Goal: Task Accomplishment & Management: Use online tool/utility

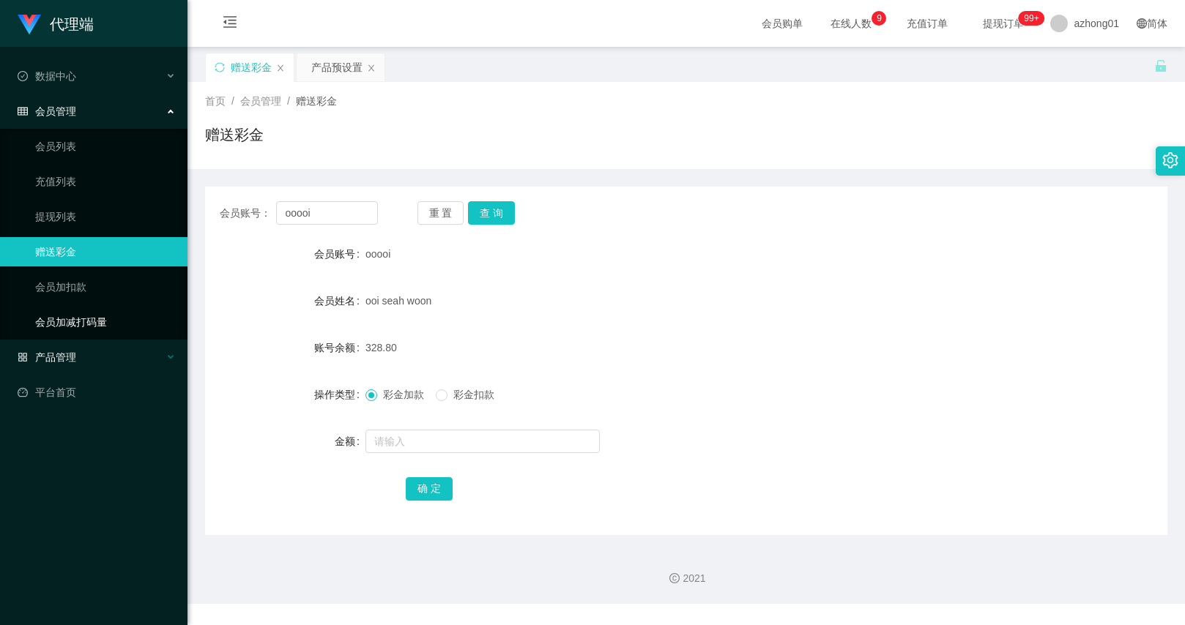
click at [97, 357] on div "产品管理" at bounding box center [93, 357] width 187 height 29
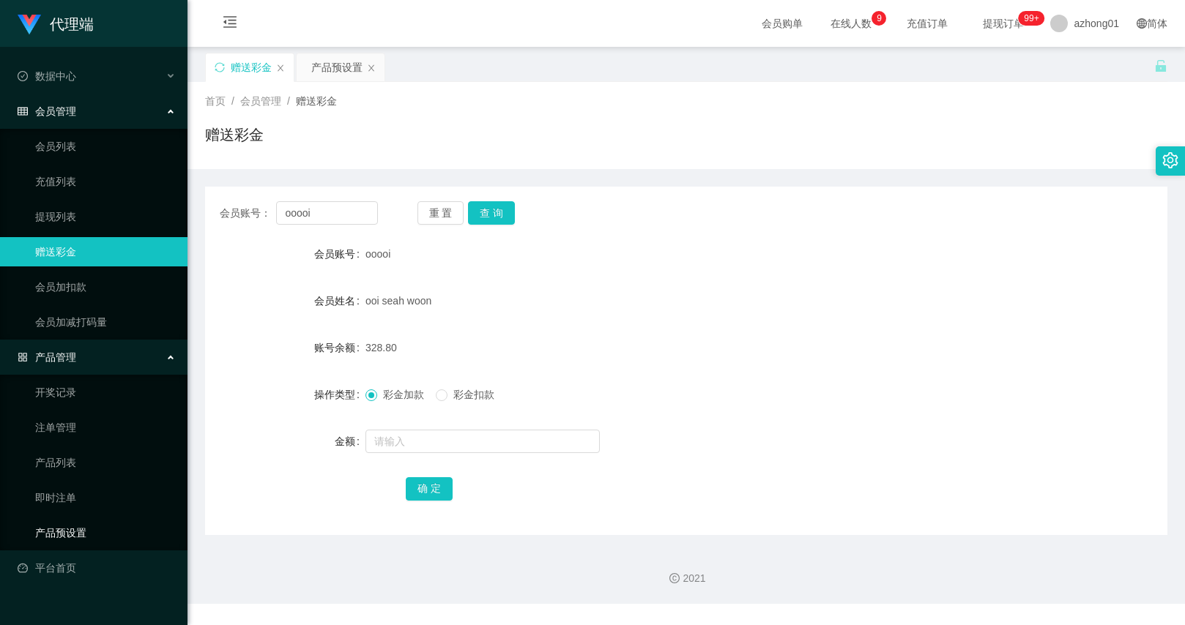
click at [84, 521] on link "产品预设置" at bounding box center [105, 532] width 141 height 29
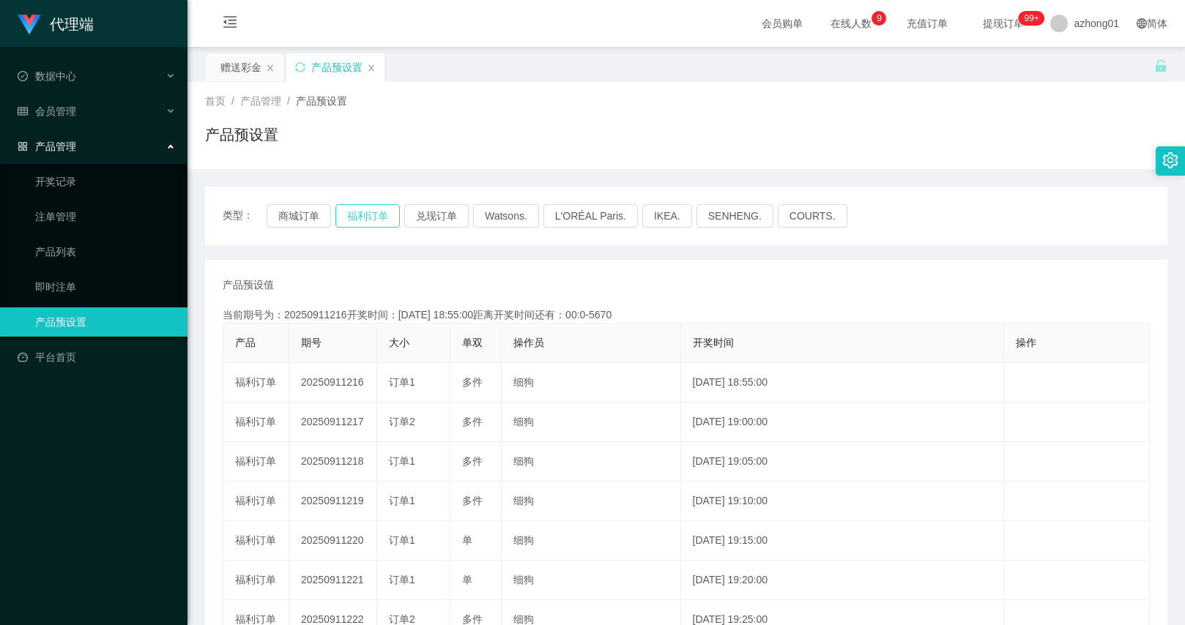
click at [350, 218] on button "福利订单" at bounding box center [367, 215] width 64 height 23
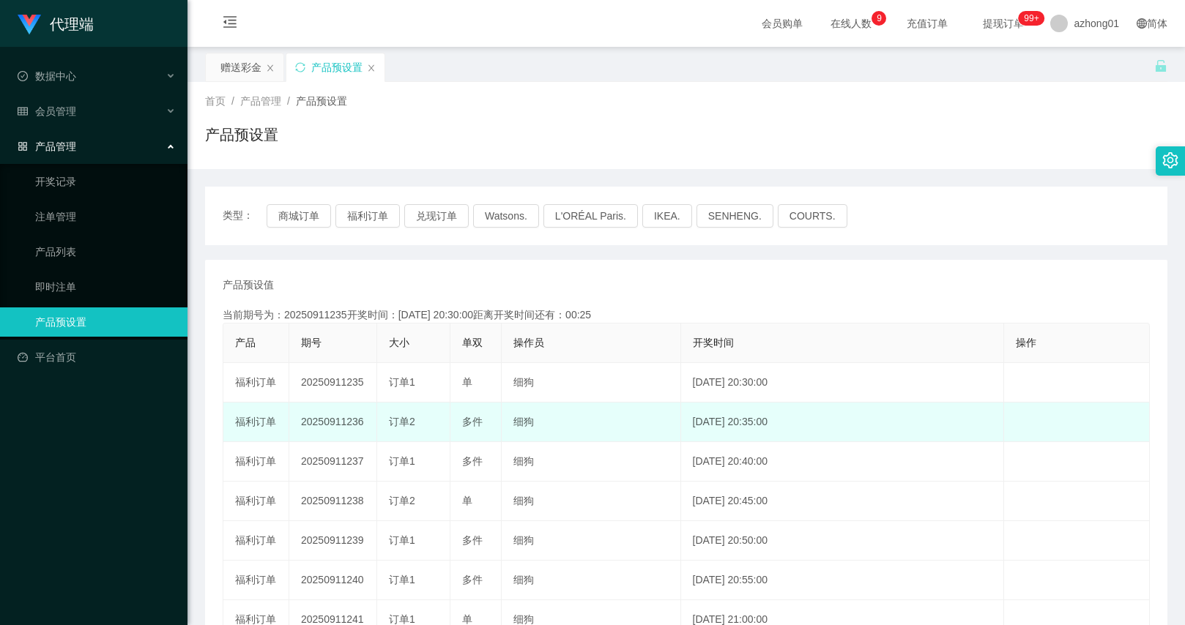
click at [355, 419] on td "20250911236" at bounding box center [333, 423] width 88 height 40
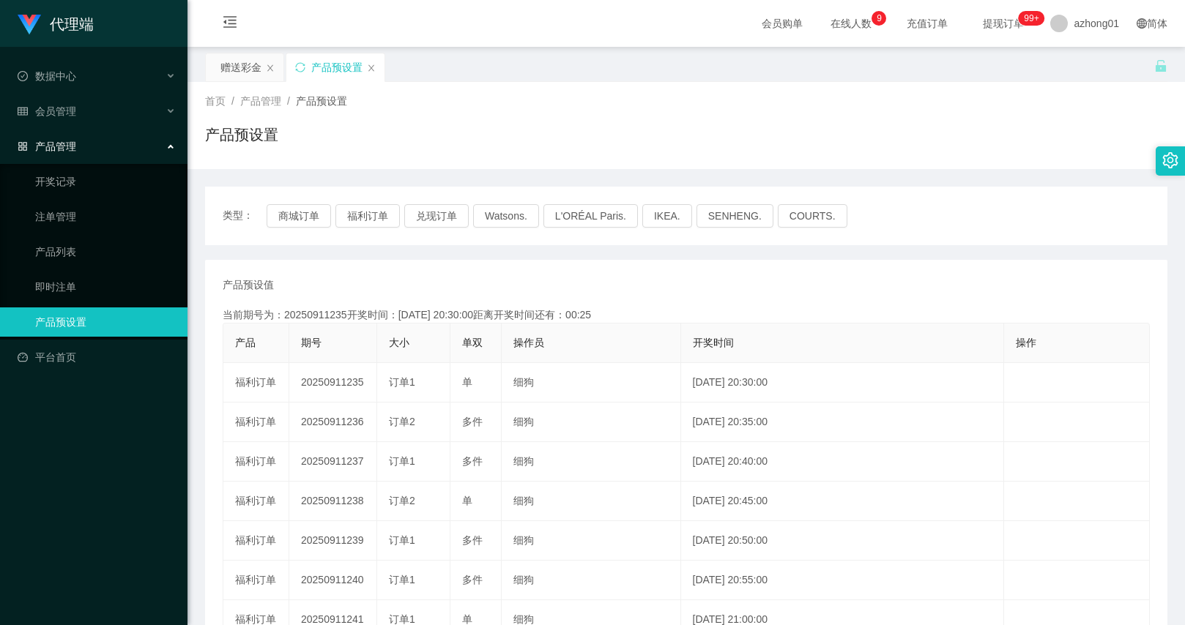
copy td "20250911236"
click at [384, 222] on button "福利订单" at bounding box center [367, 215] width 64 height 23
click at [373, 214] on button "福利订单" at bounding box center [367, 215] width 64 height 23
click at [245, 72] on div "赠送彩金" at bounding box center [240, 67] width 41 height 28
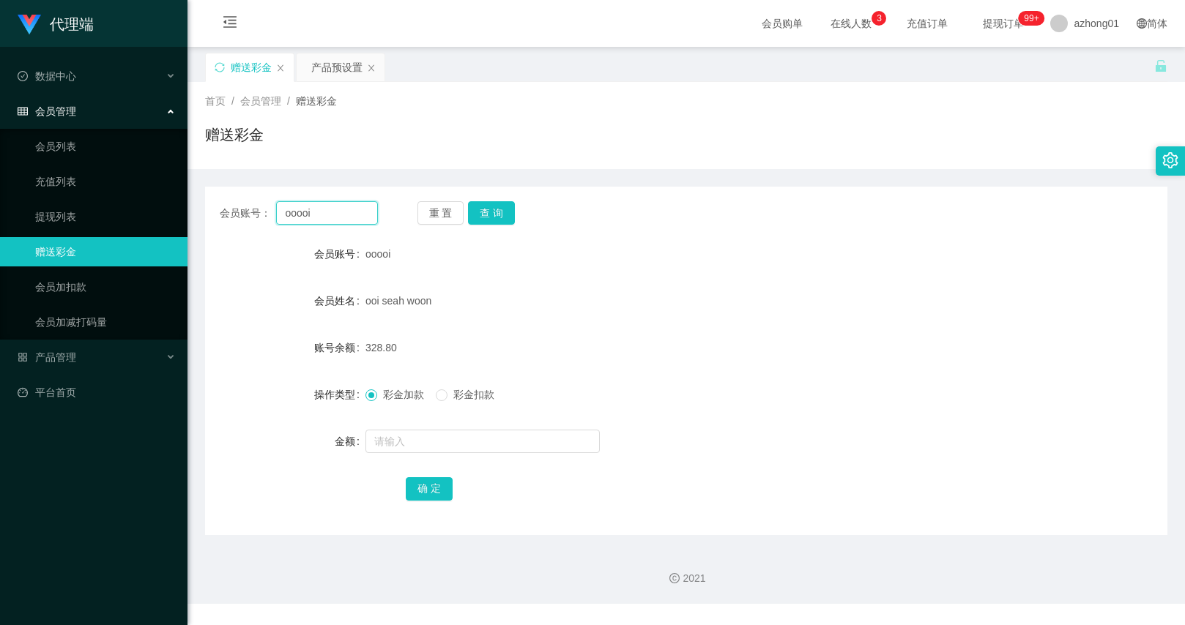
click at [326, 220] on input "ooooi" at bounding box center [326, 212] width 101 height 23
paste input "Pp12345678"
type input "Pp12345678"
click at [491, 215] on button "查 询" at bounding box center [491, 212] width 47 height 23
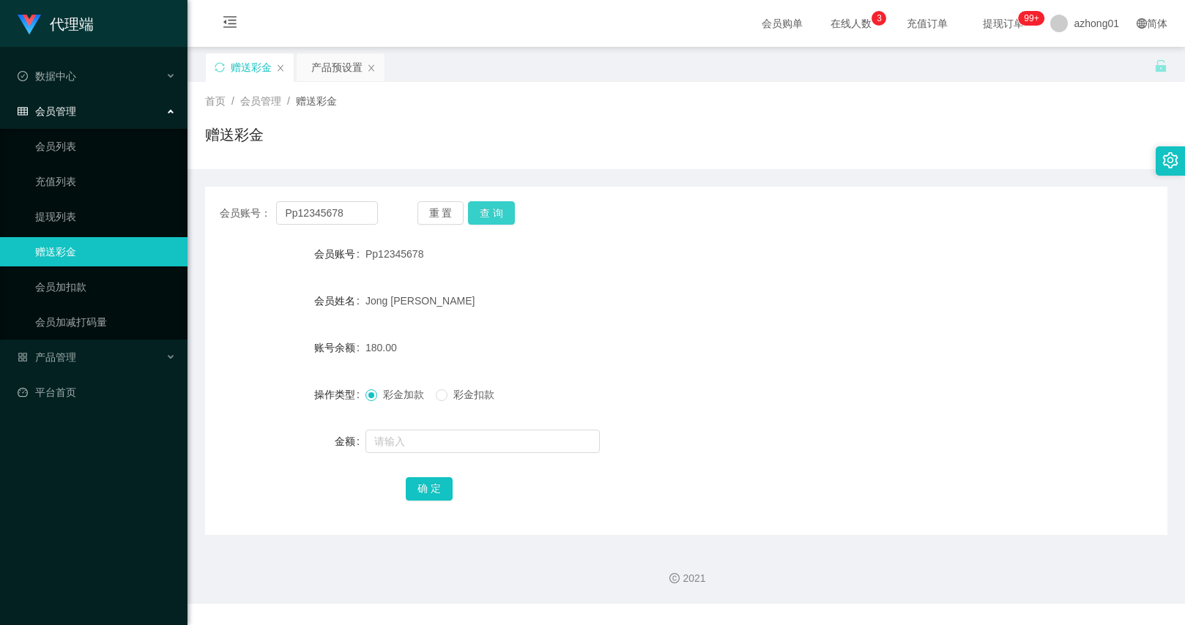
click at [483, 222] on button "查 询" at bounding box center [491, 212] width 47 height 23
click at [313, 68] on div "产品预设置" at bounding box center [336, 67] width 51 height 28
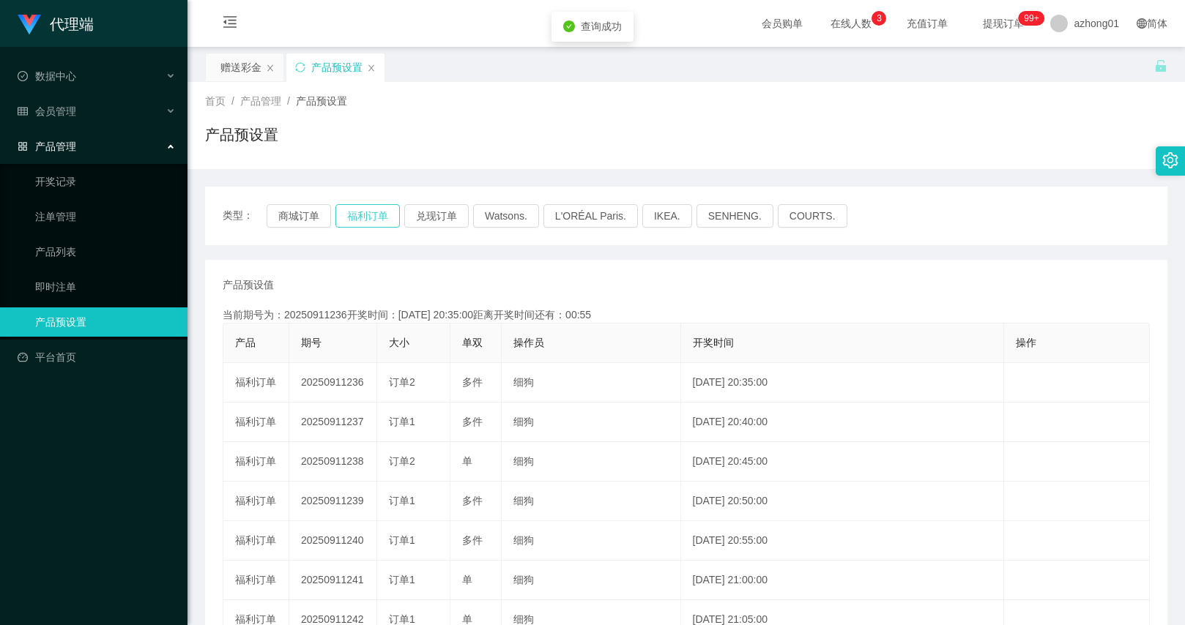
click at [384, 221] on button "福利订单" at bounding box center [367, 215] width 64 height 23
click at [384, 220] on button "福利订单" at bounding box center [367, 215] width 64 height 23
click at [370, 219] on button "福利订单" at bounding box center [367, 215] width 64 height 23
